Goal: Task Accomplishment & Management: Complete application form

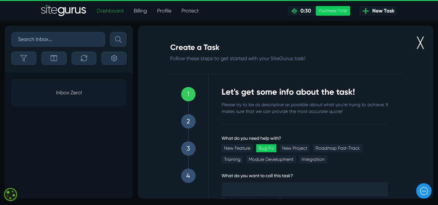
scroll to position [37, 0]
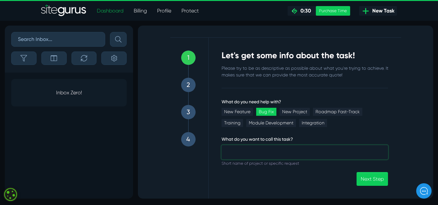
paste input "Sopsa Plomberie"
type input "Sopsa Plomberie Quote Form"
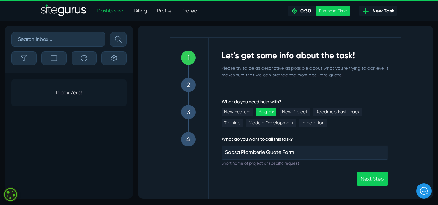
click at [311, 177] on div "Next Step" at bounding box center [304, 179] width 167 height 14
click at [365, 177] on link "Next Step" at bounding box center [371, 179] width 31 height 14
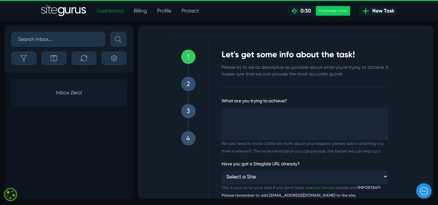
scroll to position [44, 0]
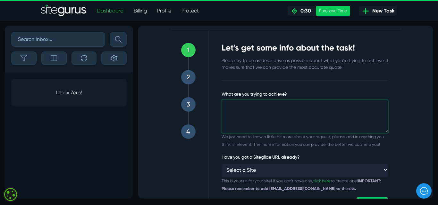
click at [317, 113] on textarea "What are you trying to achieve?" at bounding box center [304, 116] width 167 height 33
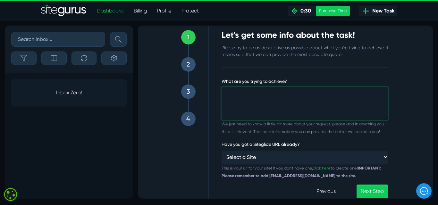
scroll to position [70, 0]
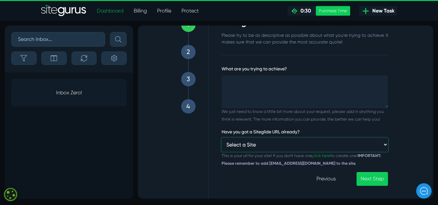
click at [297, 142] on select "Select a Site Custom URL ⸻⸻ Copy of Tilo [PERSON_NAME]-7 Global Assurance Carai…" at bounding box center [304, 145] width 167 height 14
select select "[URL][PERSON_NAME][DOMAIN_NAME][US_STATE]"
click at [221, 138] on select "Select a Site Custom URL ⸻⸻ Copy of Tilo [PERSON_NAME]-7 Global Assurance Carai…" at bounding box center [304, 145] width 167 height 14
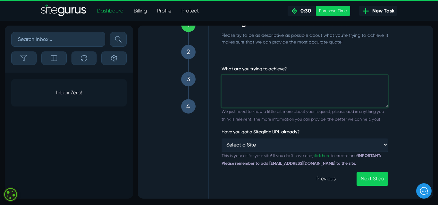
click at [270, 100] on textarea "What are you trying to achieve?" at bounding box center [304, 91] width 167 height 33
paste textarea "Overview: In the sopsa-plomberie website, we have a single unique Quote Form th…"
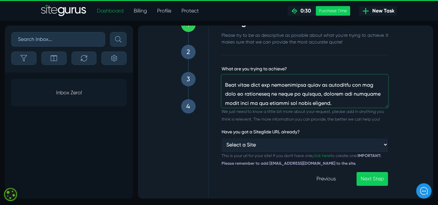
type textarea "Overview: In the sopsa-plomberie website, we have a single unique Quote Form th…"
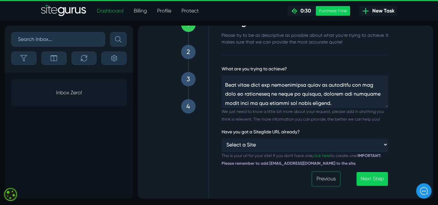
click at [323, 181] on link "Previous" at bounding box center [326, 179] width 28 height 14
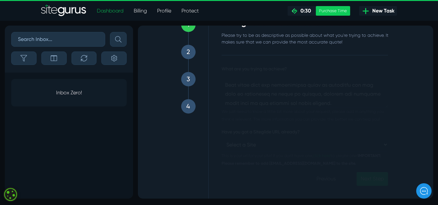
scroll to position [37, 0]
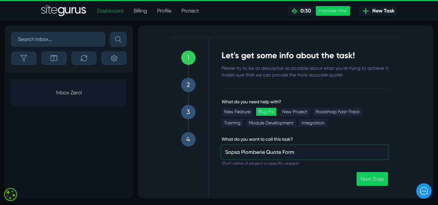
click at [247, 153] on input "Sopsa Plomberie Quote Form" at bounding box center [304, 152] width 167 height 14
paste input "Fix Random Missing Notification Emails in sopsa-p"
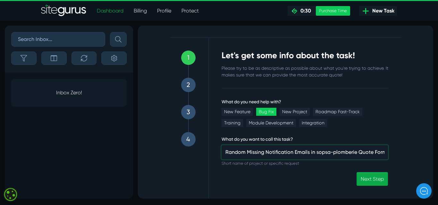
type input "Fix Random Missing Notification Emails in sopsa-plomberie Quote Form"
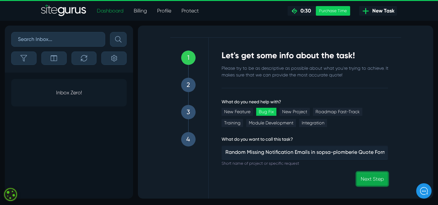
click at [366, 175] on link "Next Step" at bounding box center [371, 179] width 31 height 14
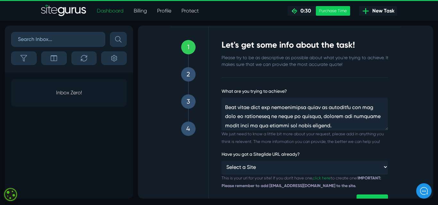
scroll to position [70, 0]
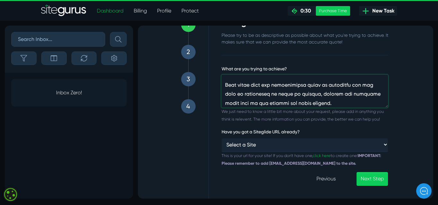
click at [273, 100] on textarea "What are you trying to achieve?" at bounding box center [304, 91] width 167 height 33
type textarea "Overview: In the sopsa-plomberie website, we have a single unique Quote Form th…"
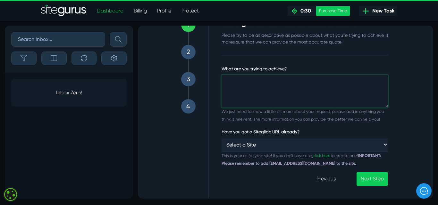
scroll to position [0, 0]
paste textarea "Overview: In the sopsa-plomberie website, we have a single unique Quote Form th…"
type textarea "Overview: In the sopsa-plomberie website, we have a single unique Quote Form th…"
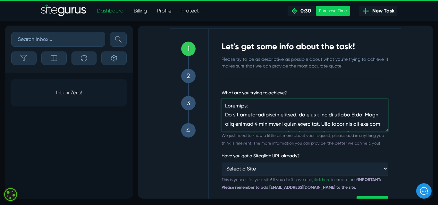
scroll to position [70, 0]
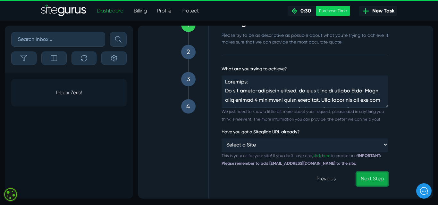
click at [375, 177] on link "Next Step" at bounding box center [371, 179] width 31 height 14
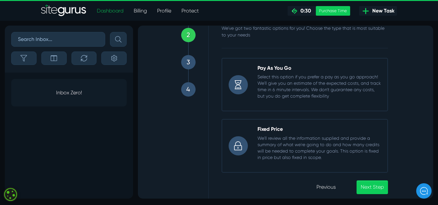
scroll to position [95, 0]
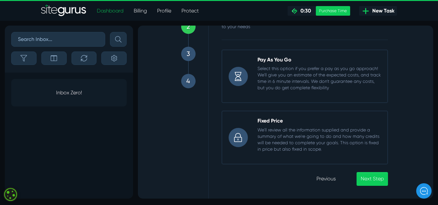
click at [317, 62] on h3 "Pay As You Go" at bounding box center [319, 60] width 124 height 6
click at [221, 50] on input "Pay As You Go Select this option if you prefer a pay as you go approach! We'll …" at bounding box center [221, 50] width 0 height 0
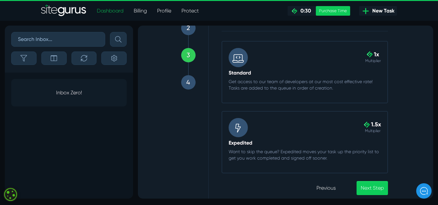
scroll to position [103, 0]
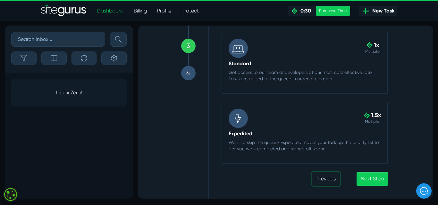
click at [322, 179] on link "Previous" at bounding box center [326, 179] width 28 height 14
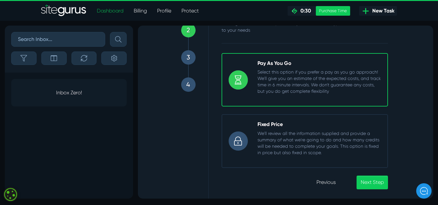
scroll to position [95, 0]
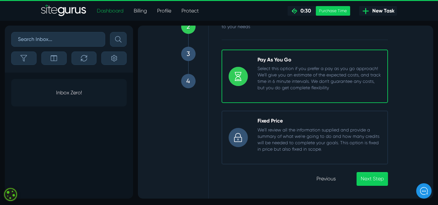
click at [350, 160] on label "Fixed Price We'll review all the information supplied and provide a summary of …" at bounding box center [304, 137] width 167 height 53
click at [221, 111] on input "Fixed Price We'll review all the information supplied and provide a summary of …" at bounding box center [221, 111] width 0 height 0
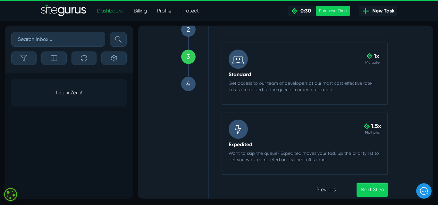
scroll to position [103, 0]
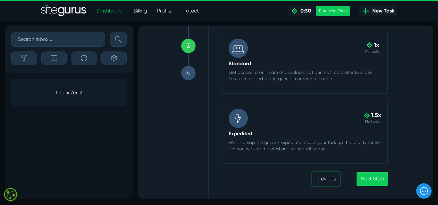
click at [324, 180] on link "Previous" at bounding box center [326, 179] width 28 height 14
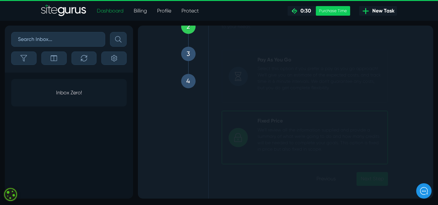
scroll to position [95, 0]
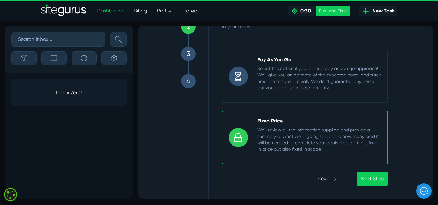
click at [330, 79] on p "Select this option if you prefer a pay as you go approach! We'll give you an es…" at bounding box center [319, 78] width 124 height 26
click at [221, 50] on input "Pay As You Go Select this option if you prefer a pay as you go approach! We'll …" at bounding box center [221, 50] width 0 height 0
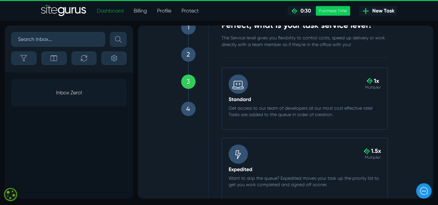
scroll to position [64, 0]
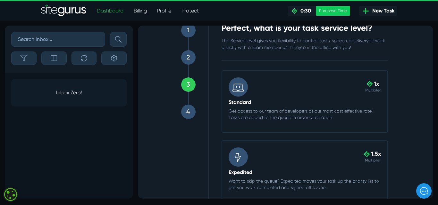
click at [283, 97] on div ".cls-1{fill-rule:evenodd;fill:url(#linear-gradient);} 1x Multiplier Standard Ge…" at bounding box center [305, 102] width 162 height 48
click at [221, 70] on input ".cls-1{fill-rule:evenodd;fill:url(#linear-gradient);} 1x Multiplier Standard Ge…" at bounding box center [221, 70] width 0 height 0
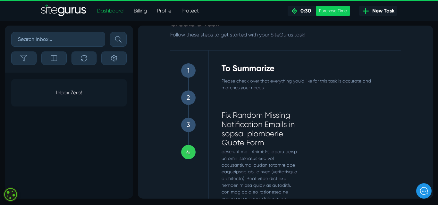
scroll to position [4, 0]
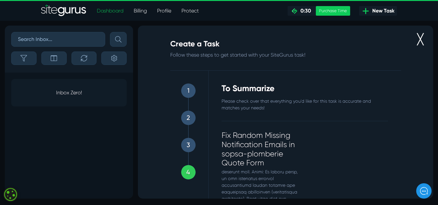
click at [187, 89] on h3 "1" at bounding box center [188, 91] width 2 height 8
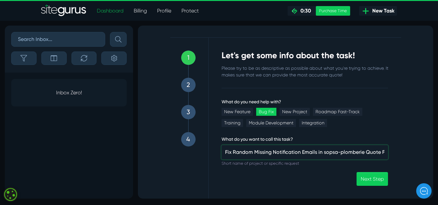
scroll to position [0, 7]
drag, startPoint x: 223, startPoint y: 154, endPoint x: 386, endPoint y: 152, distance: 163.1
click at [386, 152] on div "What do you need help with? New Feature Bug Fix New Project Roadmap Fast-Track …" at bounding box center [305, 142] width 176 height 88
click at [251, 152] on input "Fix Random Missing Notification Emails in sopsa-plomberie Quote Form" at bounding box center [304, 152] width 167 height 14
drag, startPoint x: 250, startPoint y: 152, endPoint x: 377, endPoint y: 152, distance: 127.2
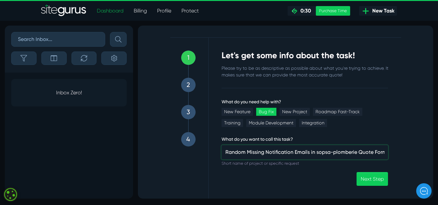
click at [377, 152] on input "Fix Random Missing Notification Emails in sopsa-plomberie Quote Form" at bounding box center [304, 152] width 167 height 14
click at [186, 87] on h3 "2" at bounding box center [188, 85] width 4 height 8
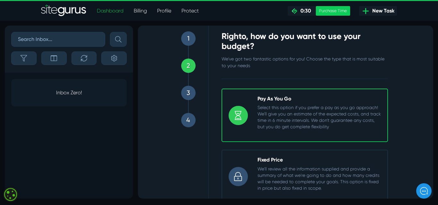
scroll to position [31, 0]
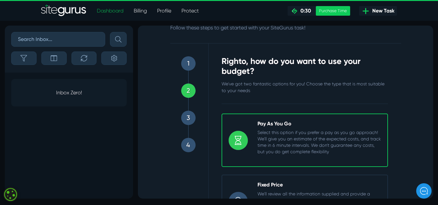
click at [177, 119] on div "Service How tasks are delivered 3" at bounding box center [185, 124] width 21 height 27
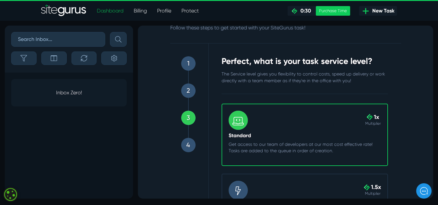
click at [186, 89] on h3 "2" at bounding box center [188, 91] width 4 height 8
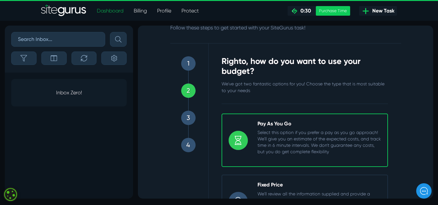
click at [184, 60] on div "1" at bounding box center [188, 63] width 14 height 14
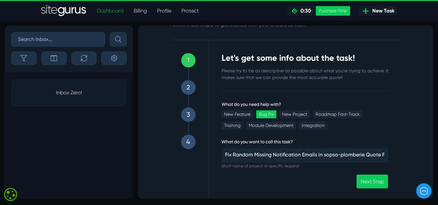
scroll to position [37, 0]
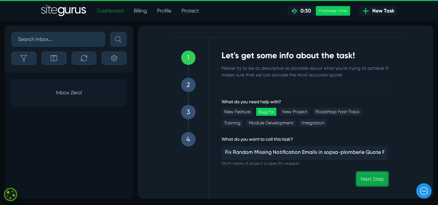
click at [368, 180] on link "Next Step" at bounding box center [371, 179] width 31 height 14
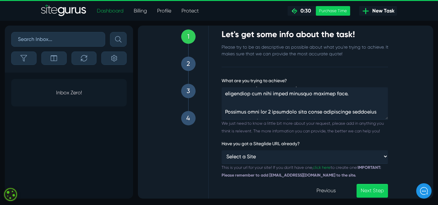
scroll to position [70, 0]
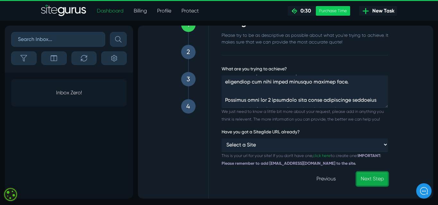
click at [370, 179] on link "Next Step" at bounding box center [371, 179] width 31 height 14
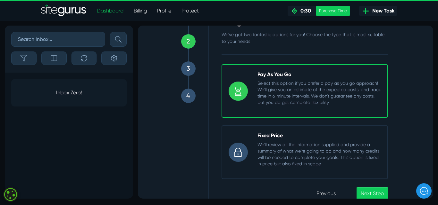
scroll to position [95, 0]
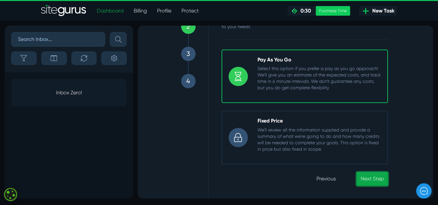
click at [372, 181] on link "Next Step" at bounding box center [371, 179] width 31 height 14
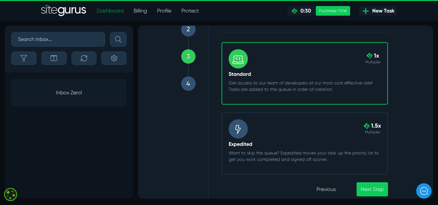
scroll to position [96, 0]
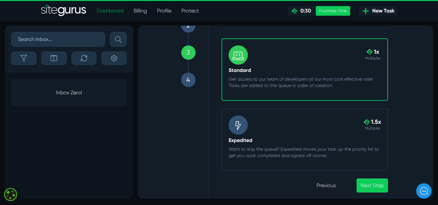
click at [394, 63] on div "Let's get some info about the task! Please try to be as descriptive as possible…" at bounding box center [305, 91] width 192 height 227
click at [378, 187] on link "Next Step" at bounding box center [371, 186] width 31 height 14
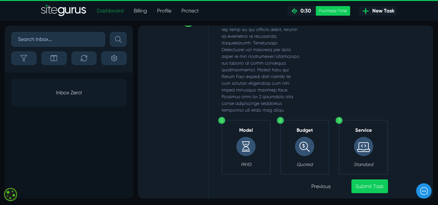
scroll to position [160, 0]
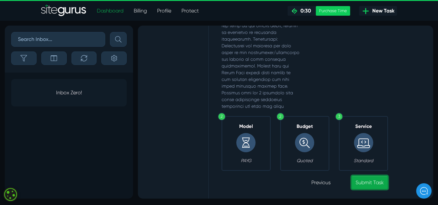
click at [362, 185] on link "Submit Task" at bounding box center [369, 183] width 37 height 14
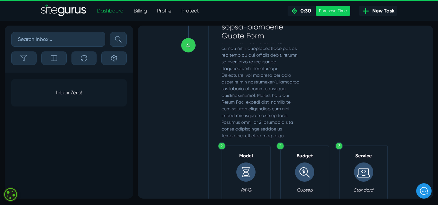
scroll to position [164, 0]
